Goal: Use online tool/utility: Utilize a website feature to perform a specific function

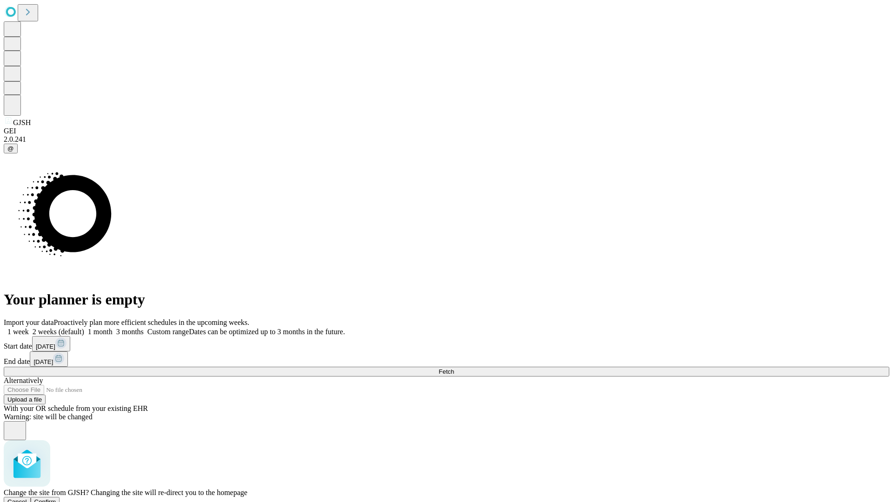
click at [56, 499] on span "Confirm" at bounding box center [45, 502] width 22 height 7
click at [29, 328] on label "1 week" at bounding box center [16, 332] width 25 height 8
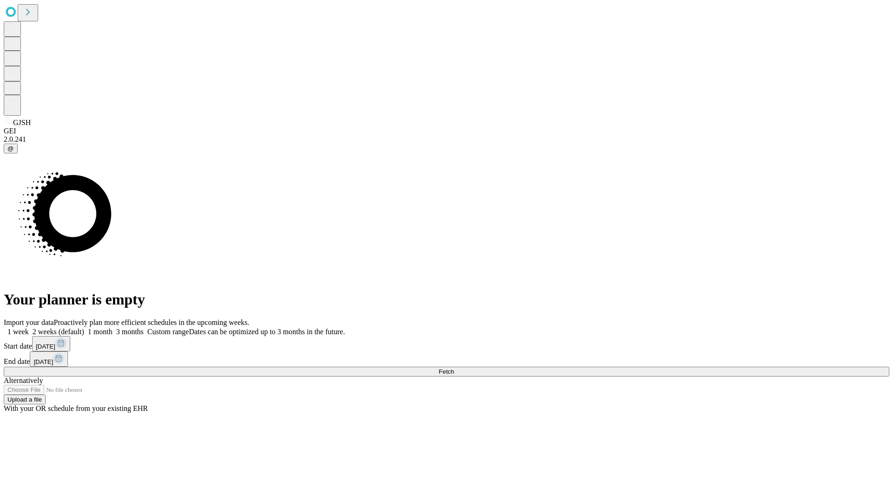
click at [454, 368] on span "Fetch" at bounding box center [446, 371] width 15 height 7
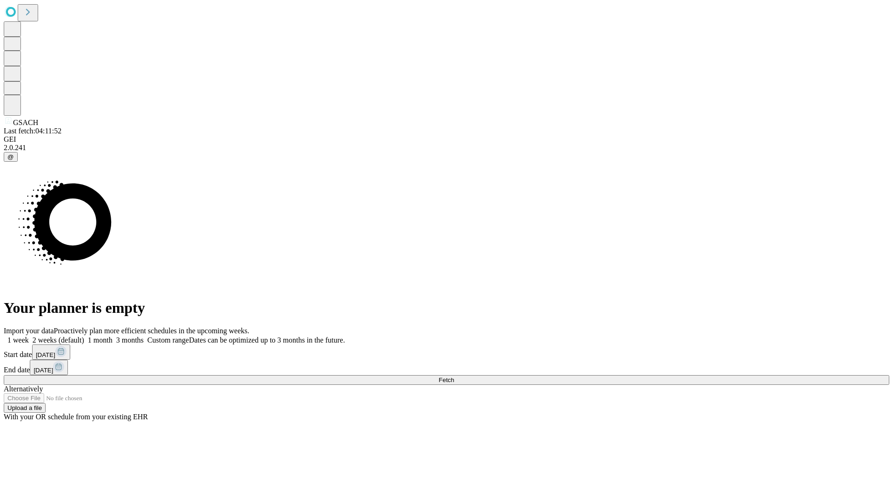
click at [454, 377] on span "Fetch" at bounding box center [446, 380] width 15 height 7
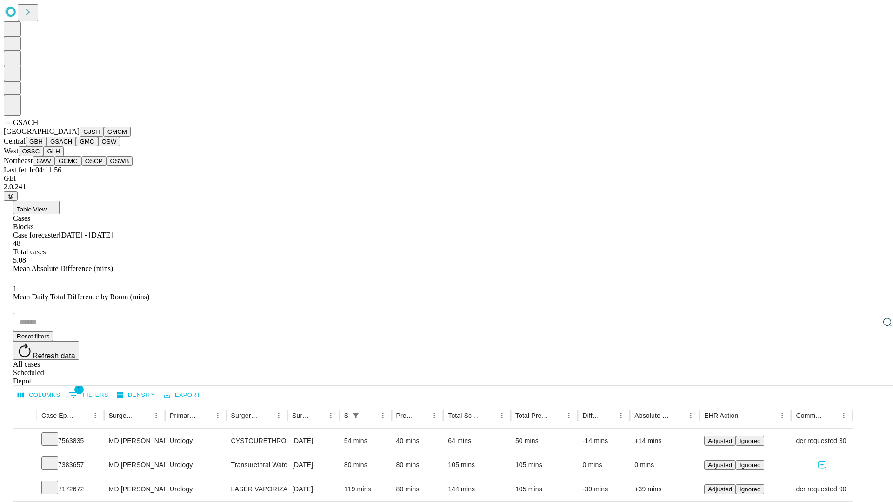
click at [76, 147] on button "GMC" at bounding box center [87, 142] width 22 height 10
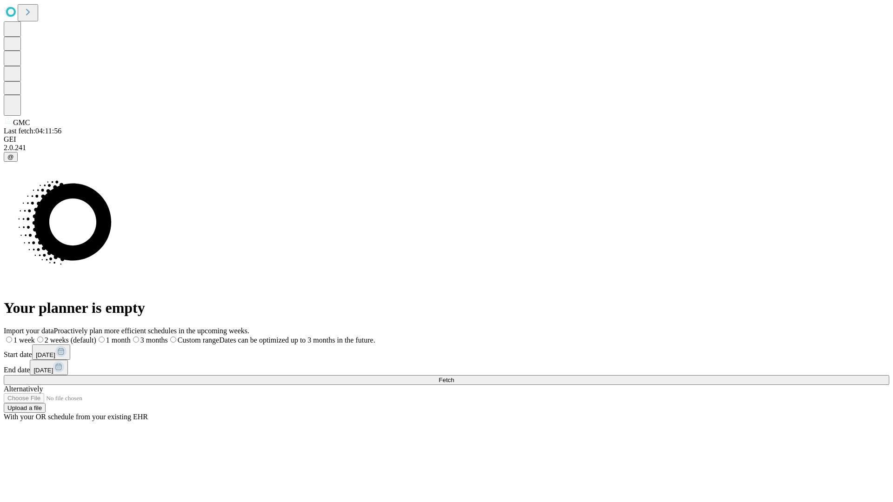
click at [35, 336] on label "1 week" at bounding box center [19, 340] width 31 height 8
click at [454, 377] on span "Fetch" at bounding box center [446, 380] width 15 height 7
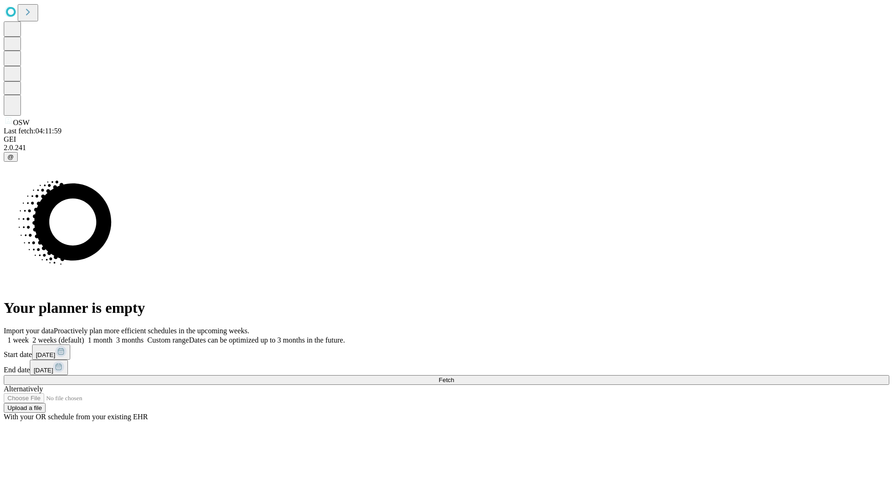
click at [29, 336] on label "1 week" at bounding box center [16, 340] width 25 height 8
click at [454, 377] on span "Fetch" at bounding box center [446, 380] width 15 height 7
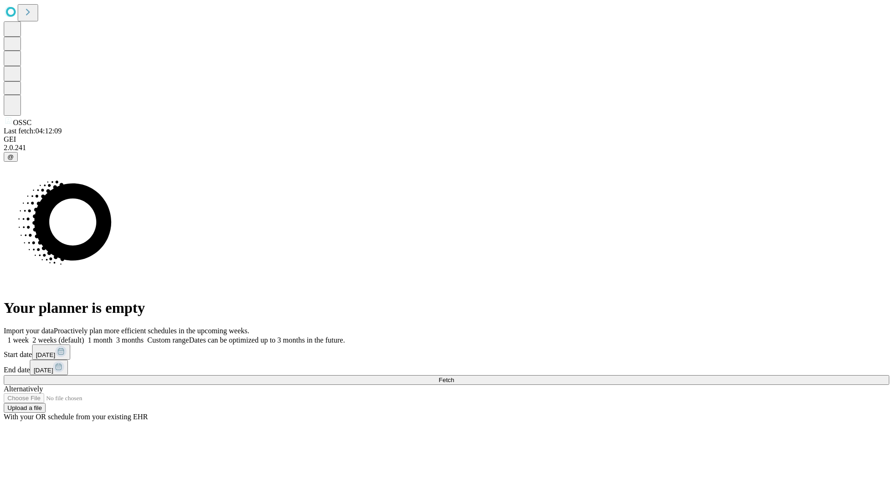
click at [29, 336] on label "1 week" at bounding box center [16, 340] width 25 height 8
click at [454, 377] on span "Fetch" at bounding box center [446, 380] width 15 height 7
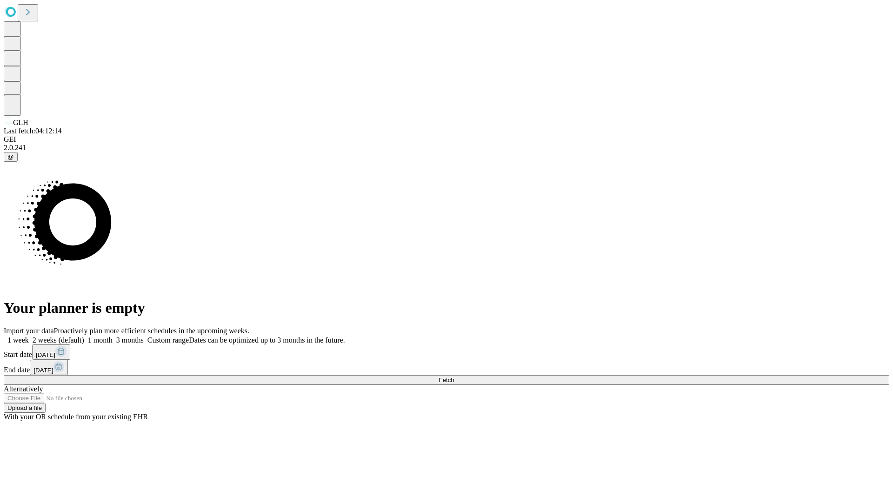
click at [29, 336] on label "1 week" at bounding box center [16, 340] width 25 height 8
click at [454, 377] on span "Fetch" at bounding box center [446, 380] width 15 height 7
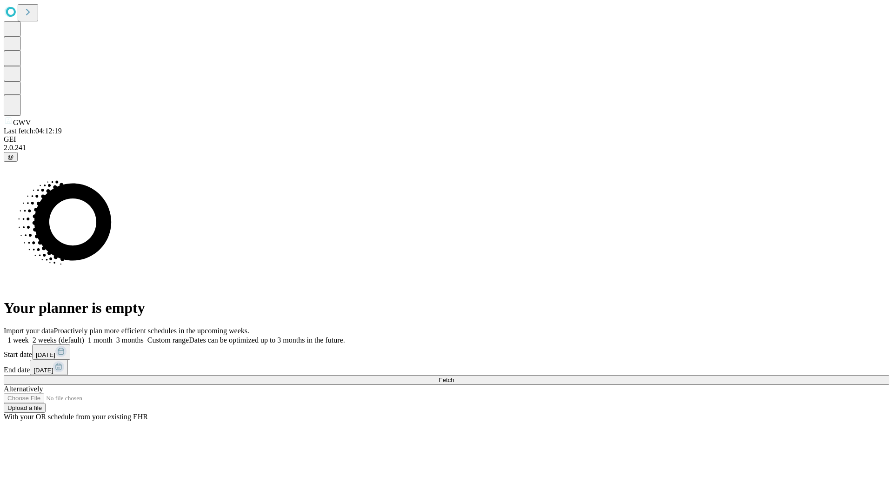
click at [29, 336] on label "1 week" at bounding box center [16, 340] width 25 height 8
click at [454, 377] on span "Fetch" at bounding box center [446, 380] width 15 height 7
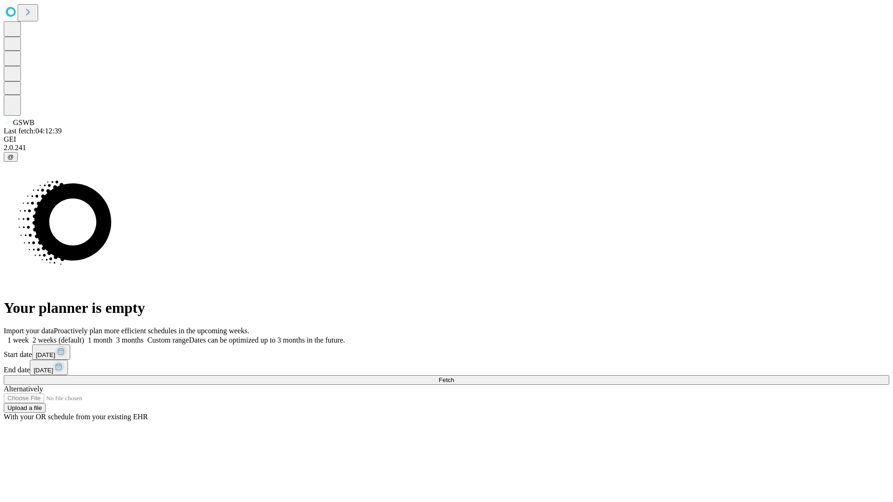
click at [29, 336] on label "1 week" at bounding box center [16, 340] width 25 height 8
click at [454, 377] on span "Fetch" at bounding box center [446, 380] width 15 height 7
